Goal: Task Accomplishment & Management: Manage account settings

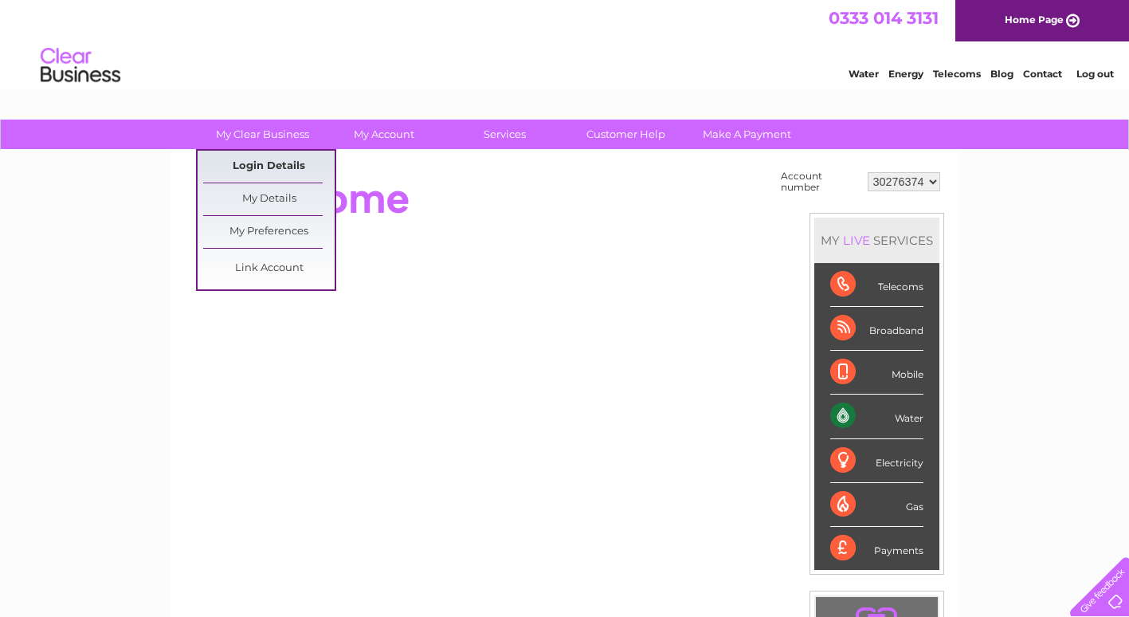
drag, startPoint x: 272, startPoint y: 169, endPoint x: 281, endPoint y: 174, distance: 10.7
click at [272, 169] on link "Login Details" at bounding box center [269, 167] width 132 height 32
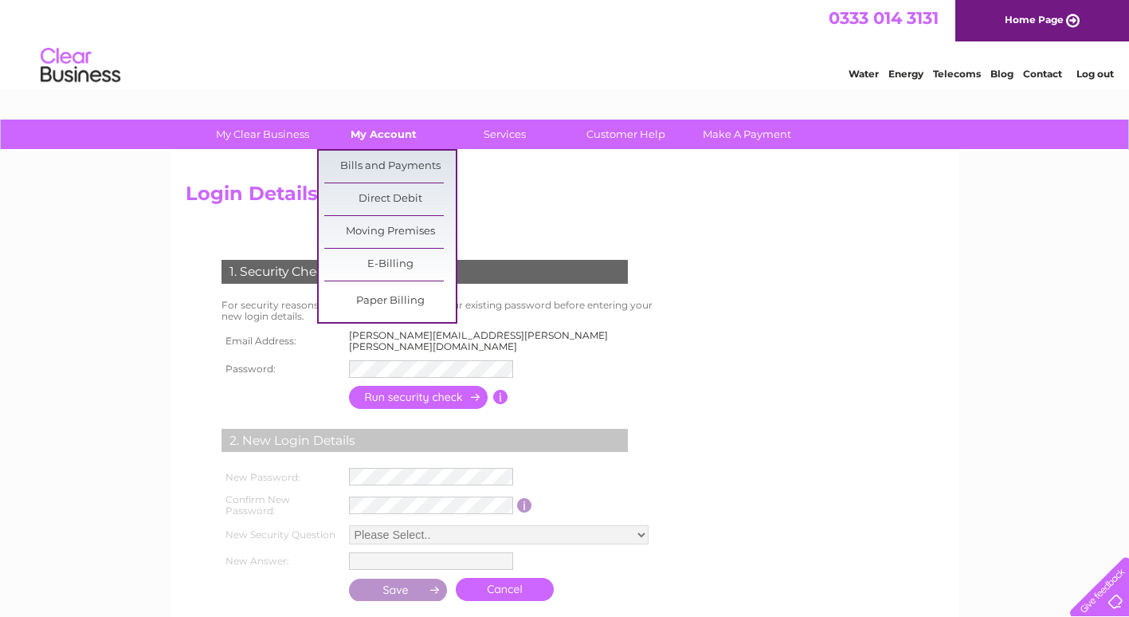
click at [399, 135] on link "My Account" at bounding box center [384, 134] width 132 height 29
click at [401, 157] on link "Bills and Payments" at bounding box center [390, 167] width 132 height 32
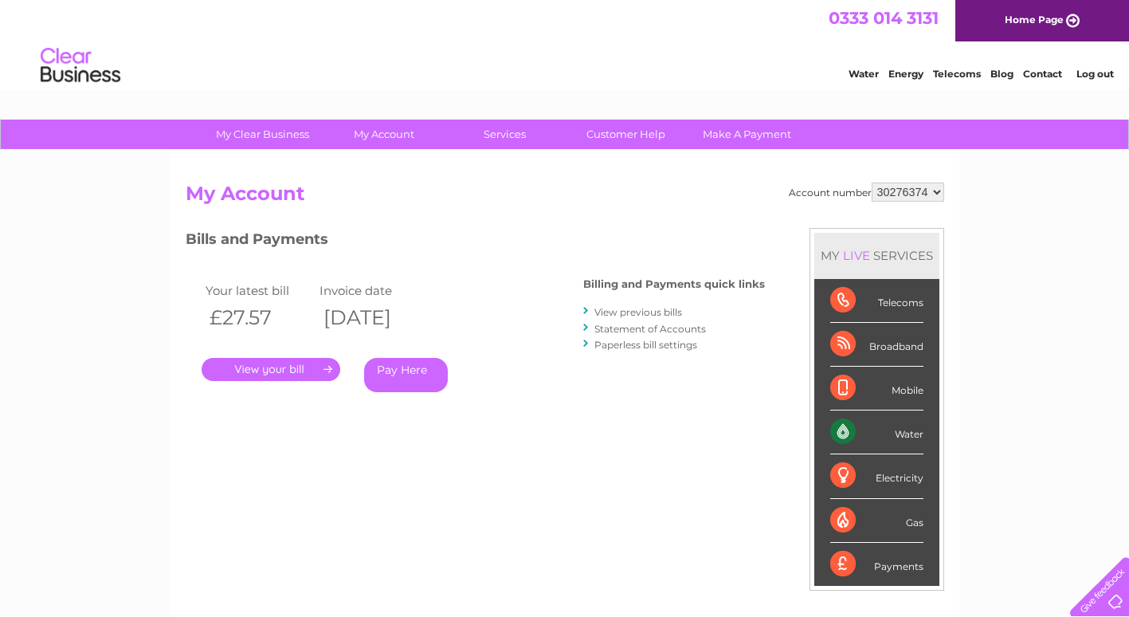
click at [303, 372] on link "." at bounding box center [271, 369] width 139 height 23
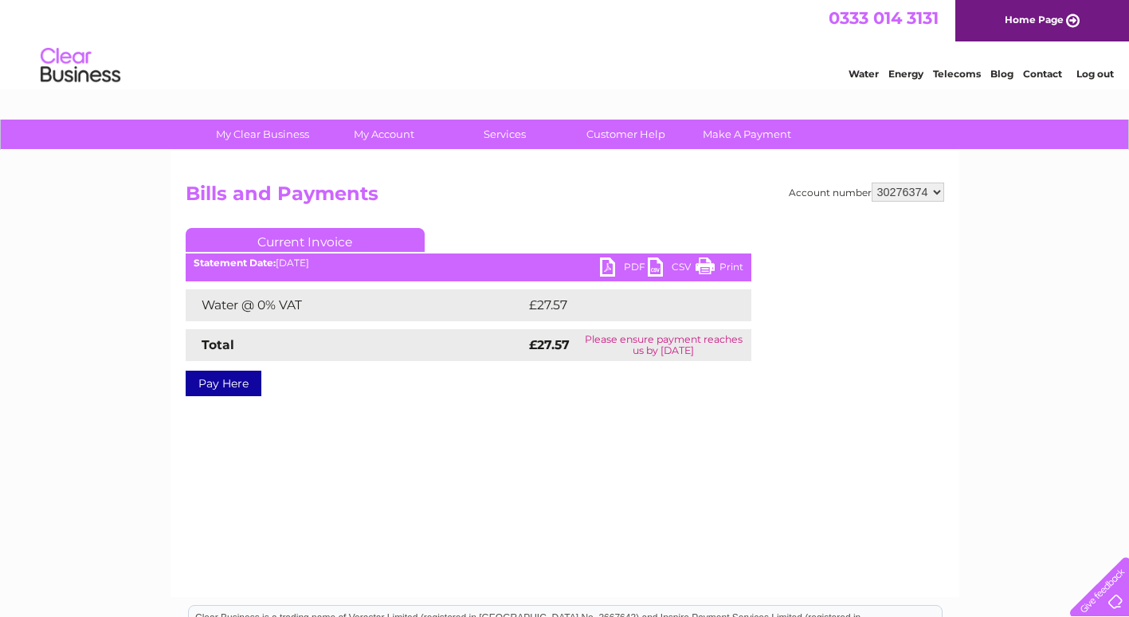
click at [606, 266] on link "PDF" at bounding box center [624, 268] width 48 height 23
